Goal: Task Accomplishment & Management: Use online tool/utility

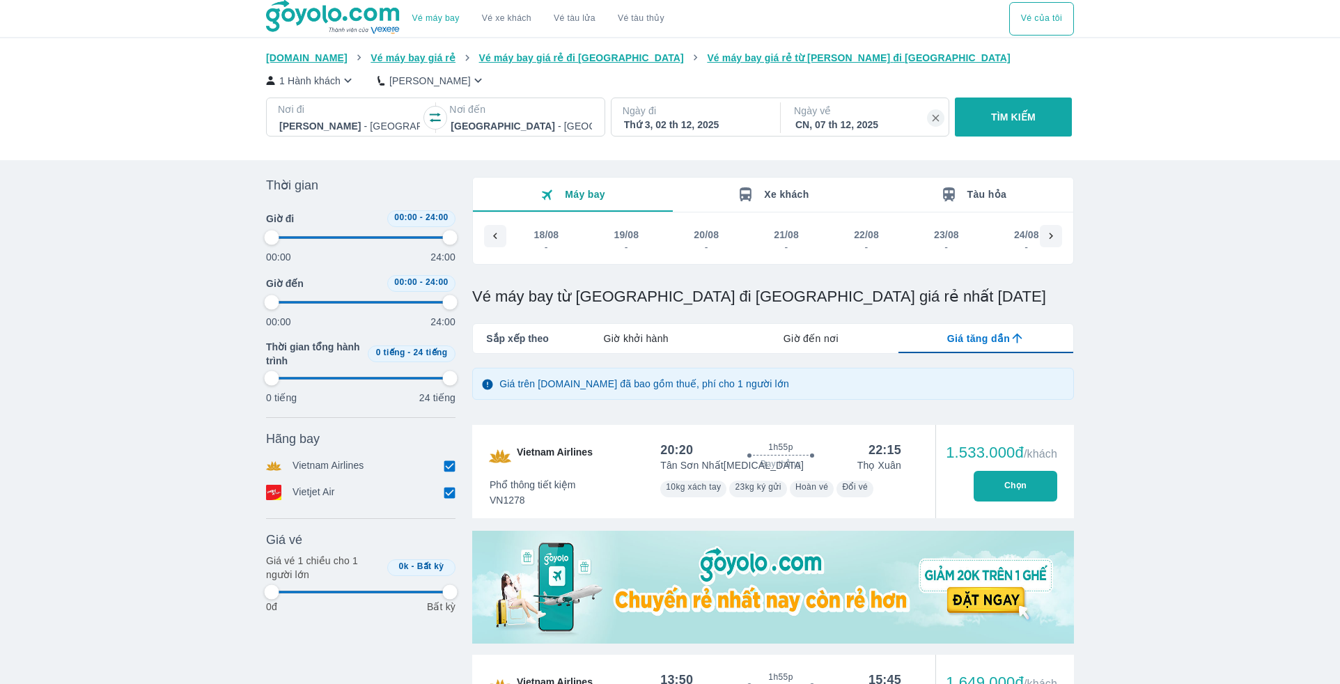
scroll to position [17, 0]
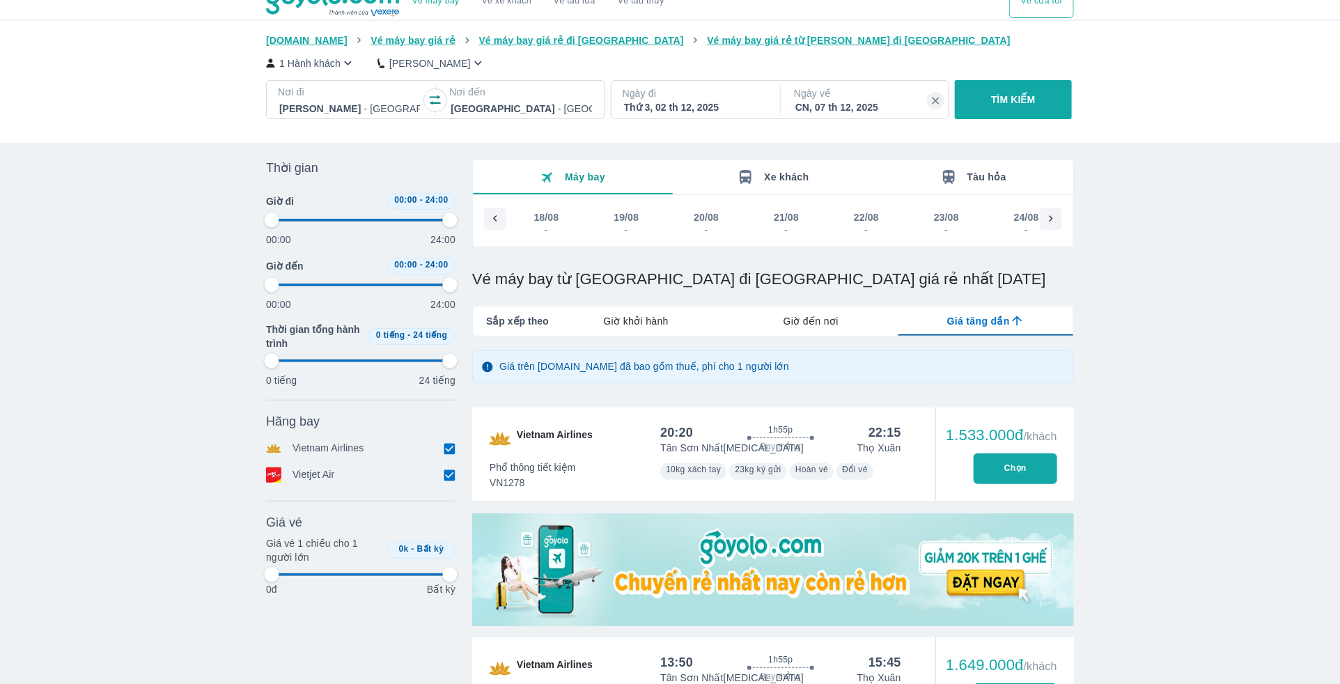
type input "97.9166666666667"
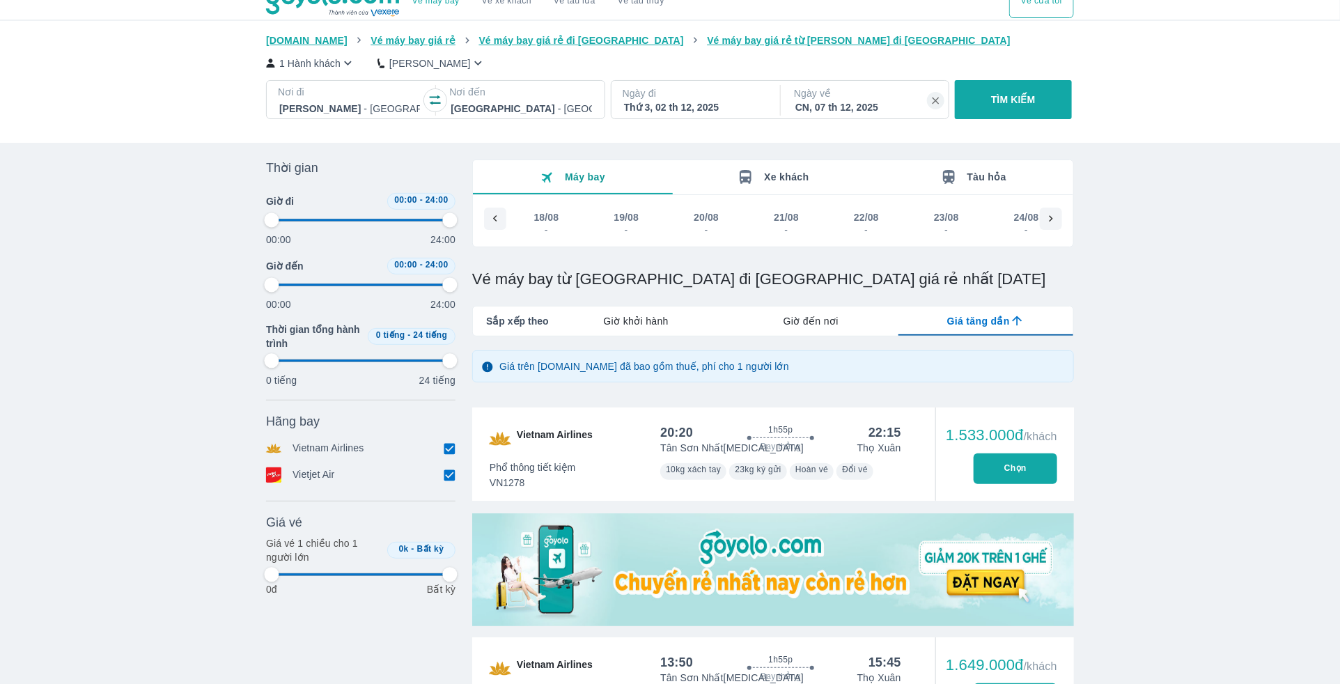
type input "97.9166666666667"
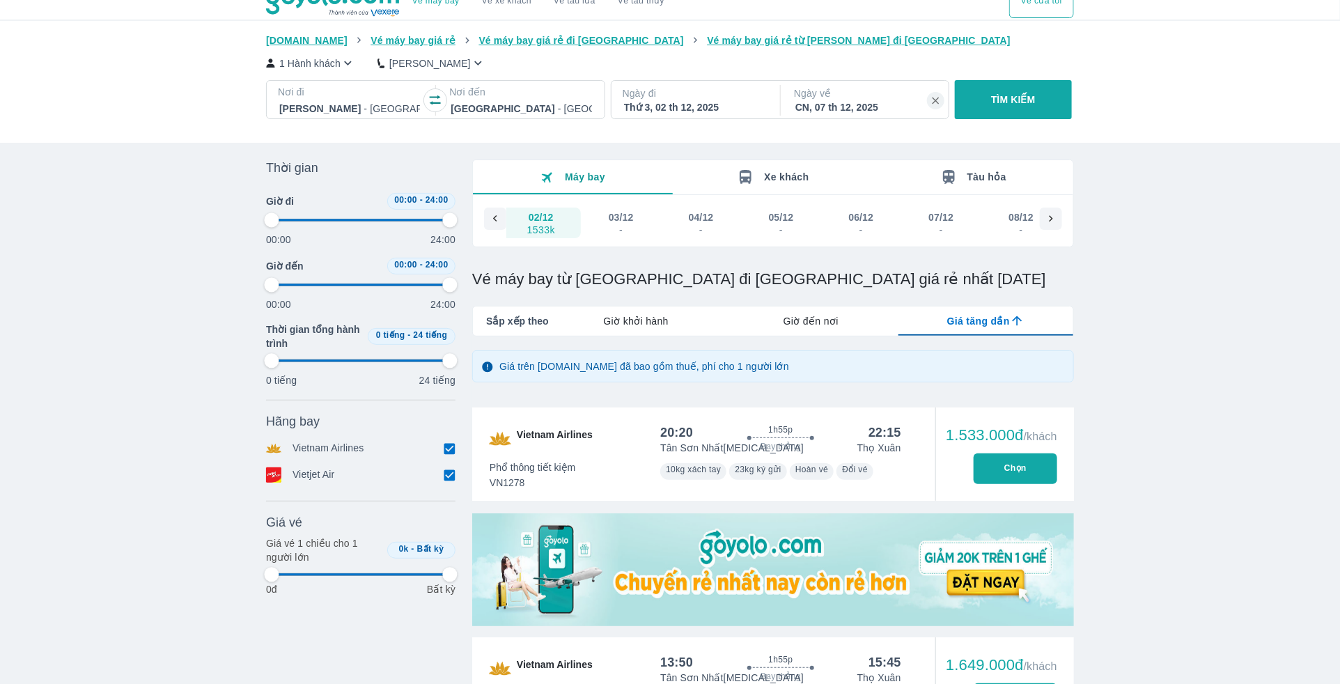
type input "97.9166666666667"
